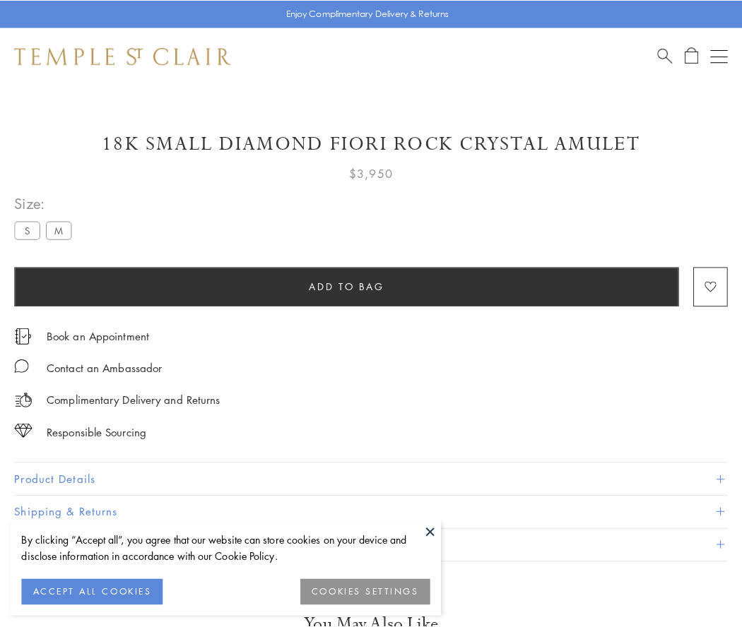
scroll to position [23, 0]
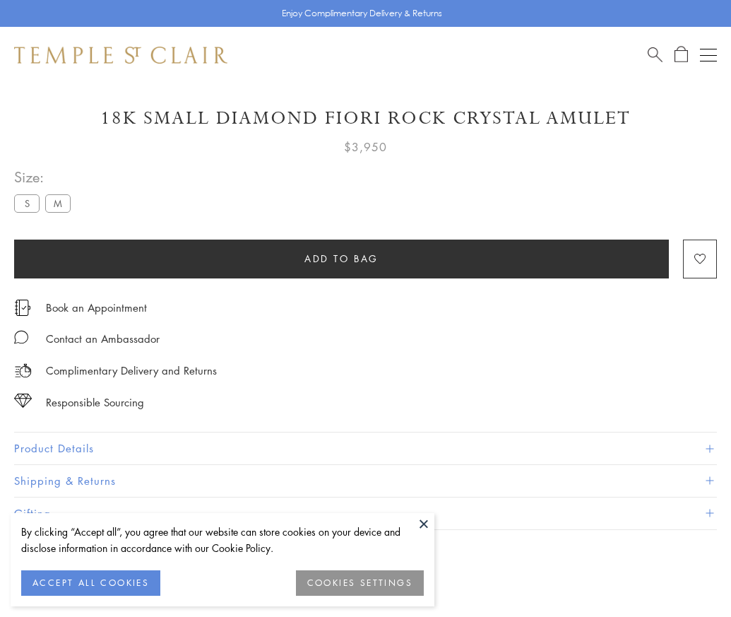
click at [341, 258] on span "Add to bag" at bounding box center [341, 259] width 74 height 16
